Goal: Task Accomplishment & Management: Manage account settings

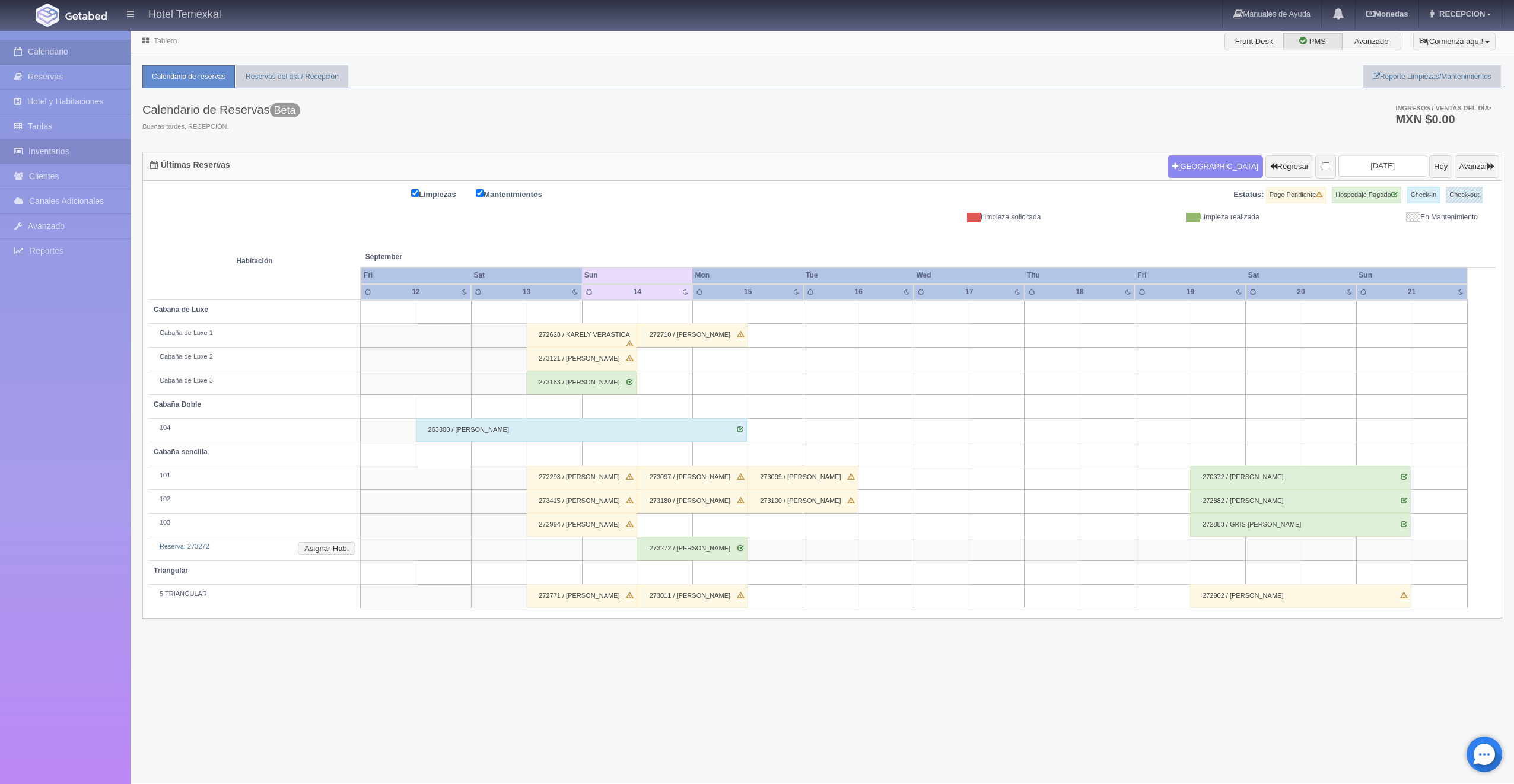
click at [78, 148] on link "Inventarios" at bounding box center [65, 151] width 130 height 24
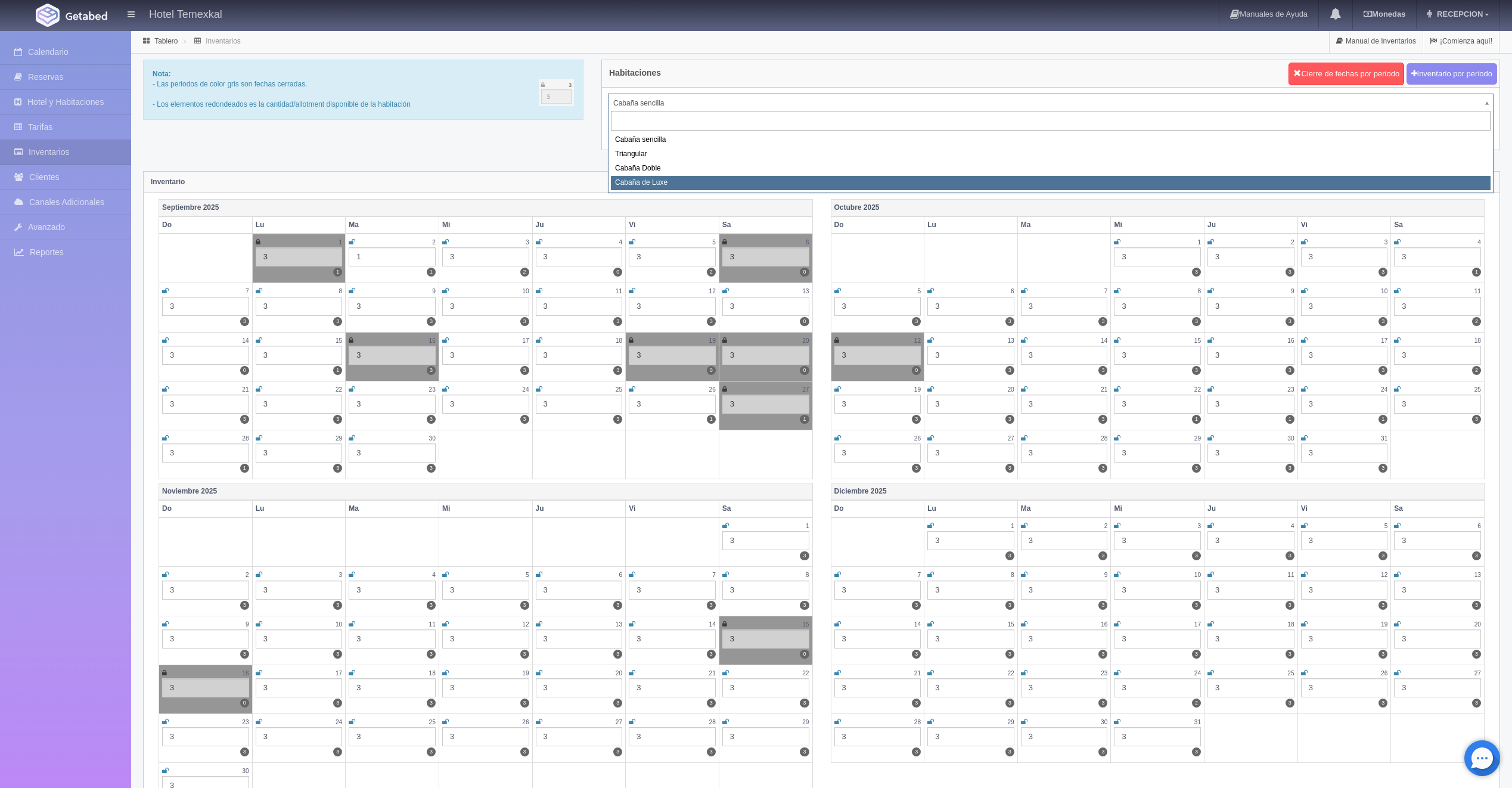
select select "2121"
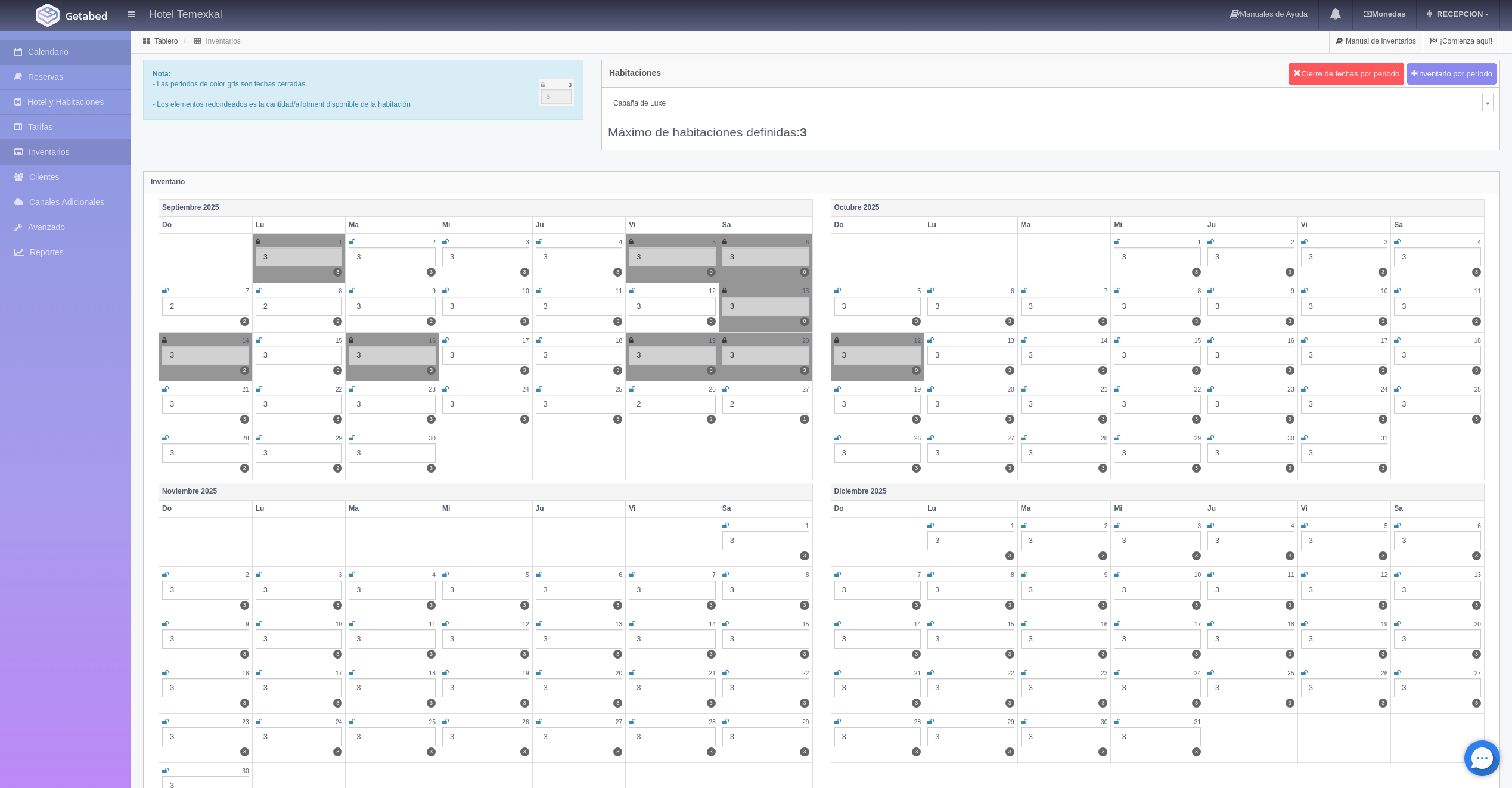
click at [73, 53] on link "Calendario" at bounding box center [65, 52] width 131 height 24
